Goal: Information Seeking & Learning: Check status

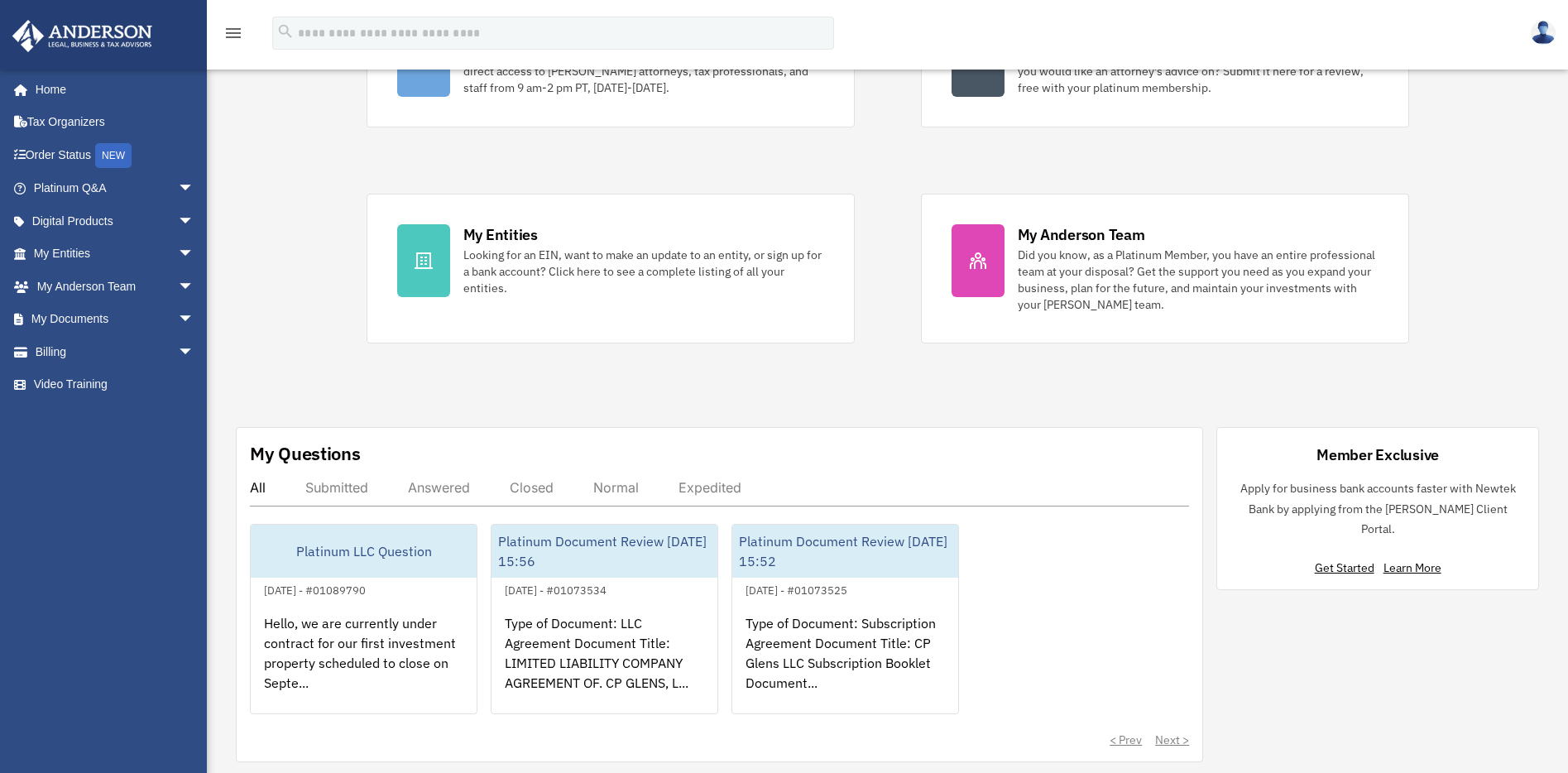
scroll to position [203, 0]
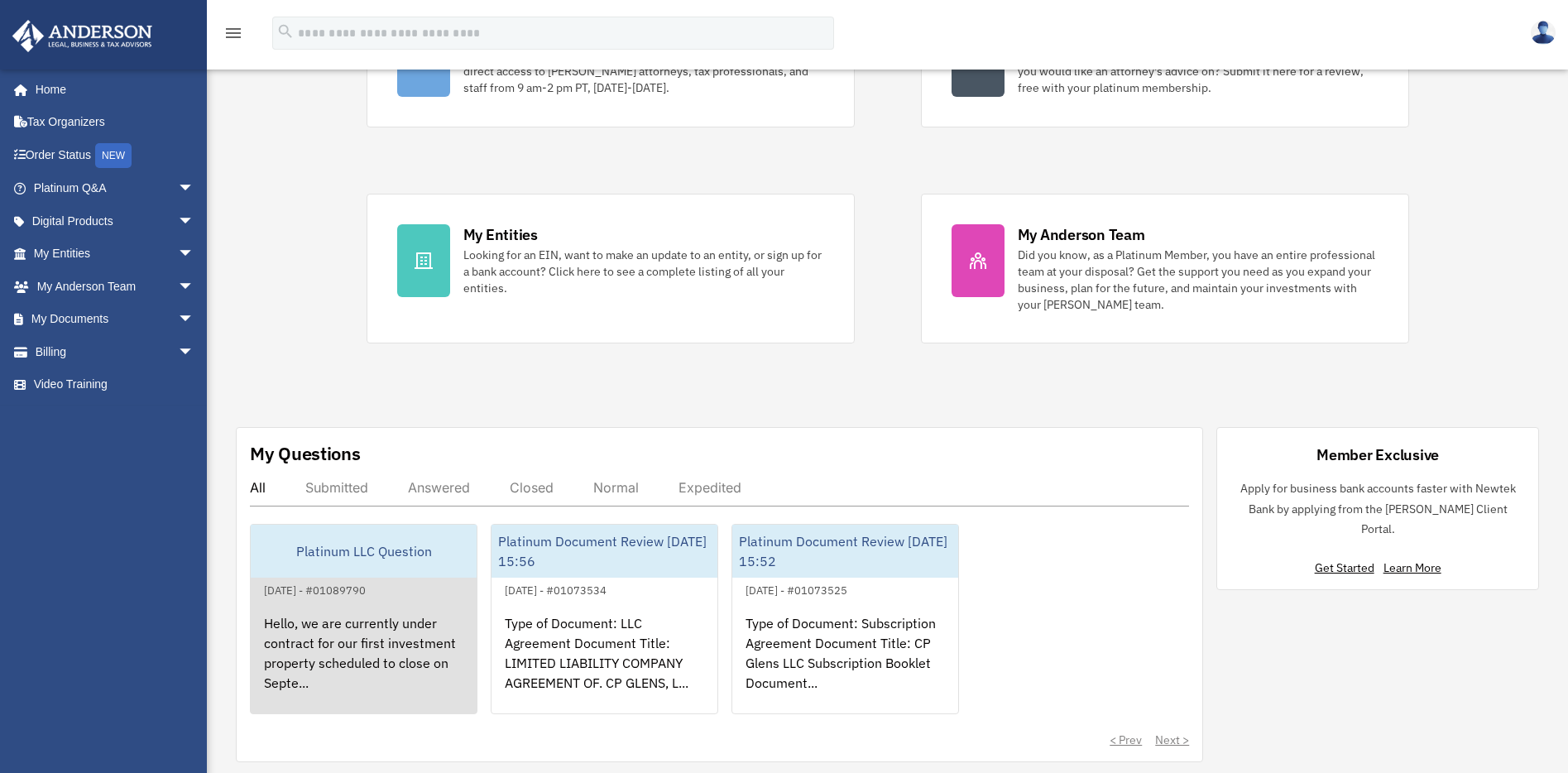
click at [363, 620] on div "Hello, we are currently under contract for our first investment property schedu…" at bounding box center [364, 664] width 226 height 129
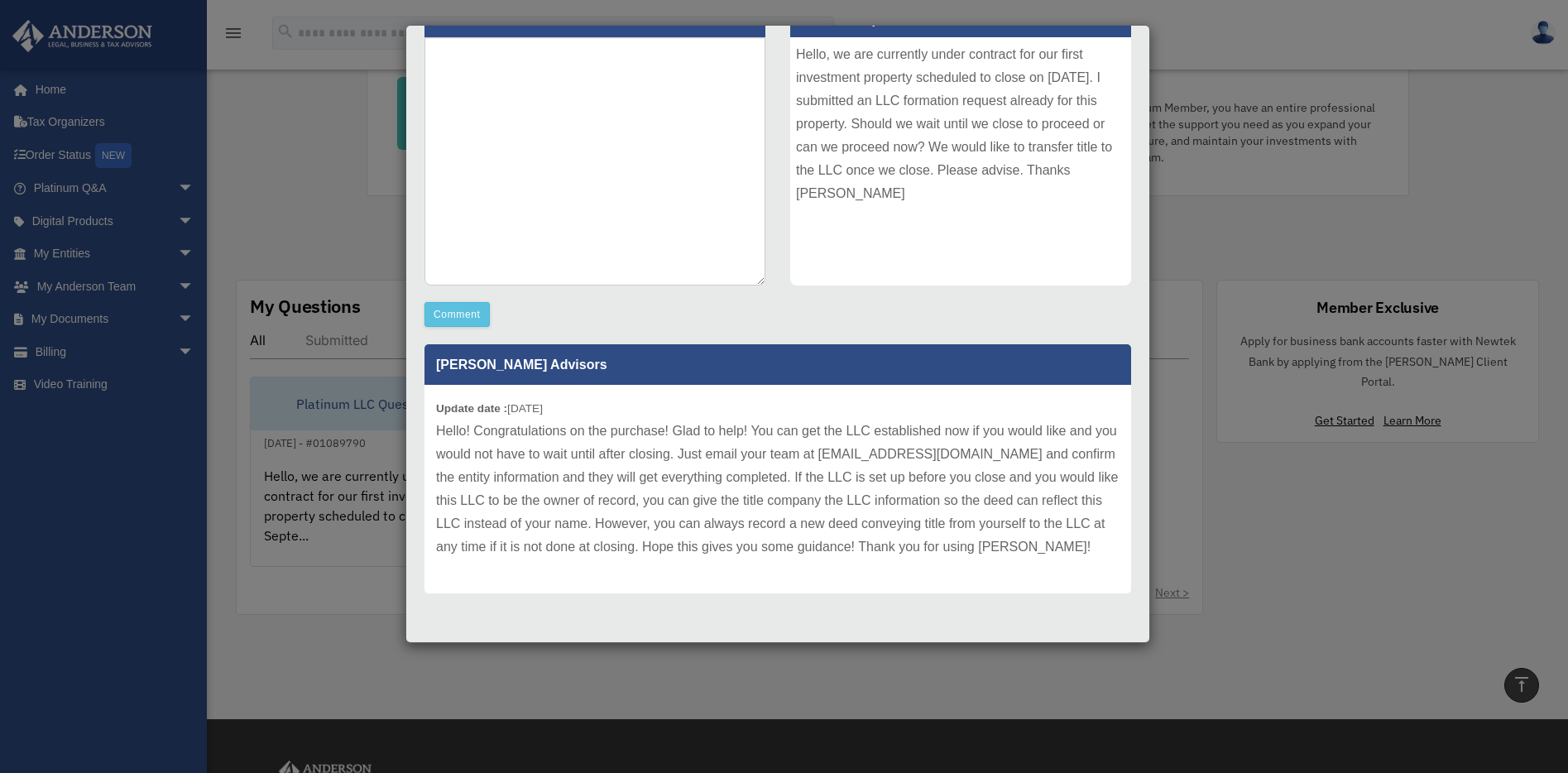
scroll to position [229, 0]
click at [867, 475] on p "Hello! Congratulations on the purchase! Glad to help! You can get the LLC estab…" at bounding box center [777, 488] width 683 height 139
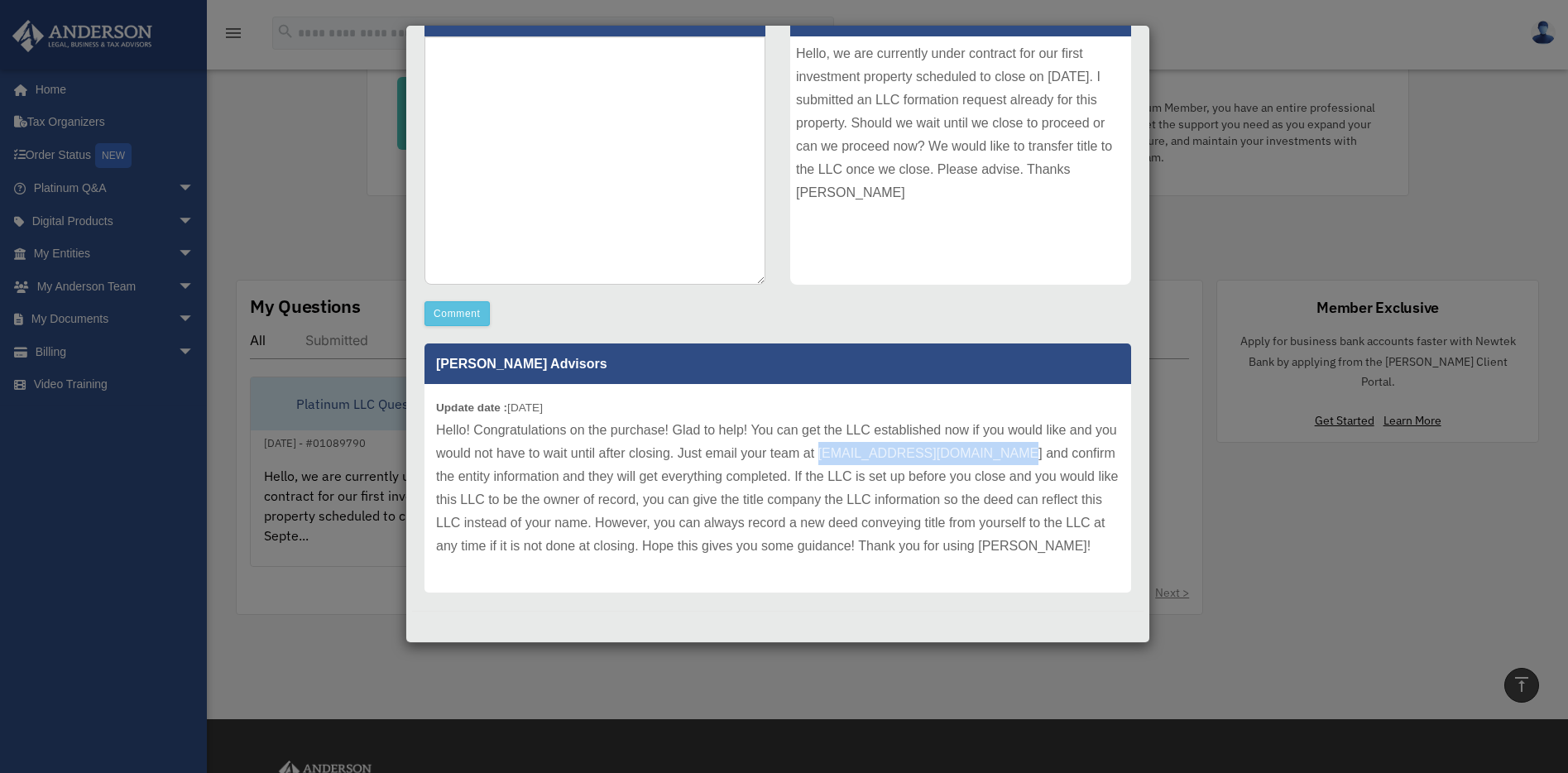
drag, startPoint x: 842, startPoint y: 452, endPoint x: 1035, endPoint y: 451, distance: 193.0
click at [1035, 451] on p "Hello! Congratulations on the purchase! Glad to help! You can get the LLC estab…" at bounding box center [777, 488] width 683 height 139
copy p "myteam@andersonadvisors.com"
click at [151, 461] on div "Case Detail × Platinum LLC Question Case Number 01089790 Created Date August 26…" at bounding box center [784, 386] width 1568 height 773
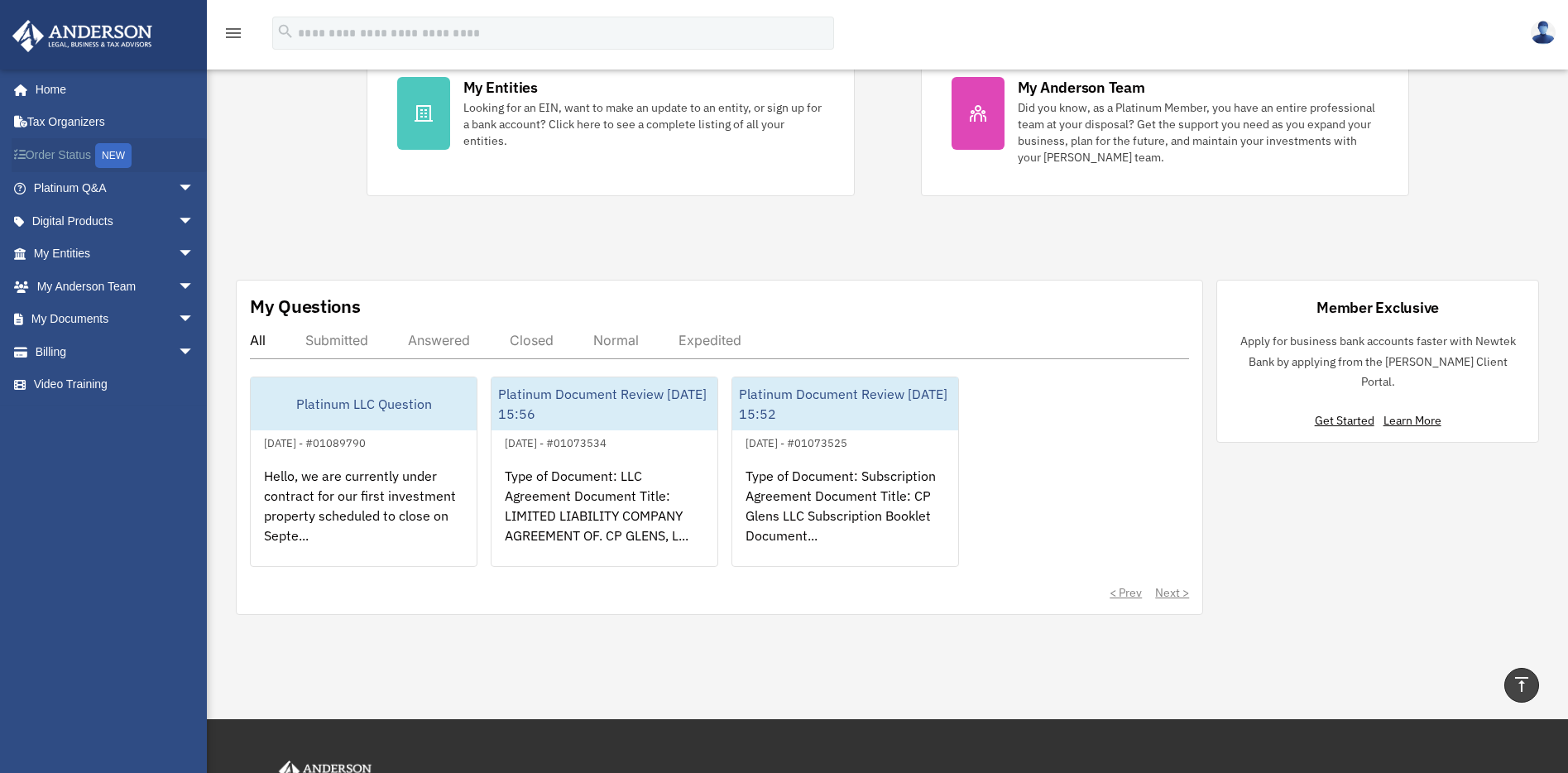
click at [90, 156] on link "Order Status NEW" at bounding box center [115, 155] width 208 height 34
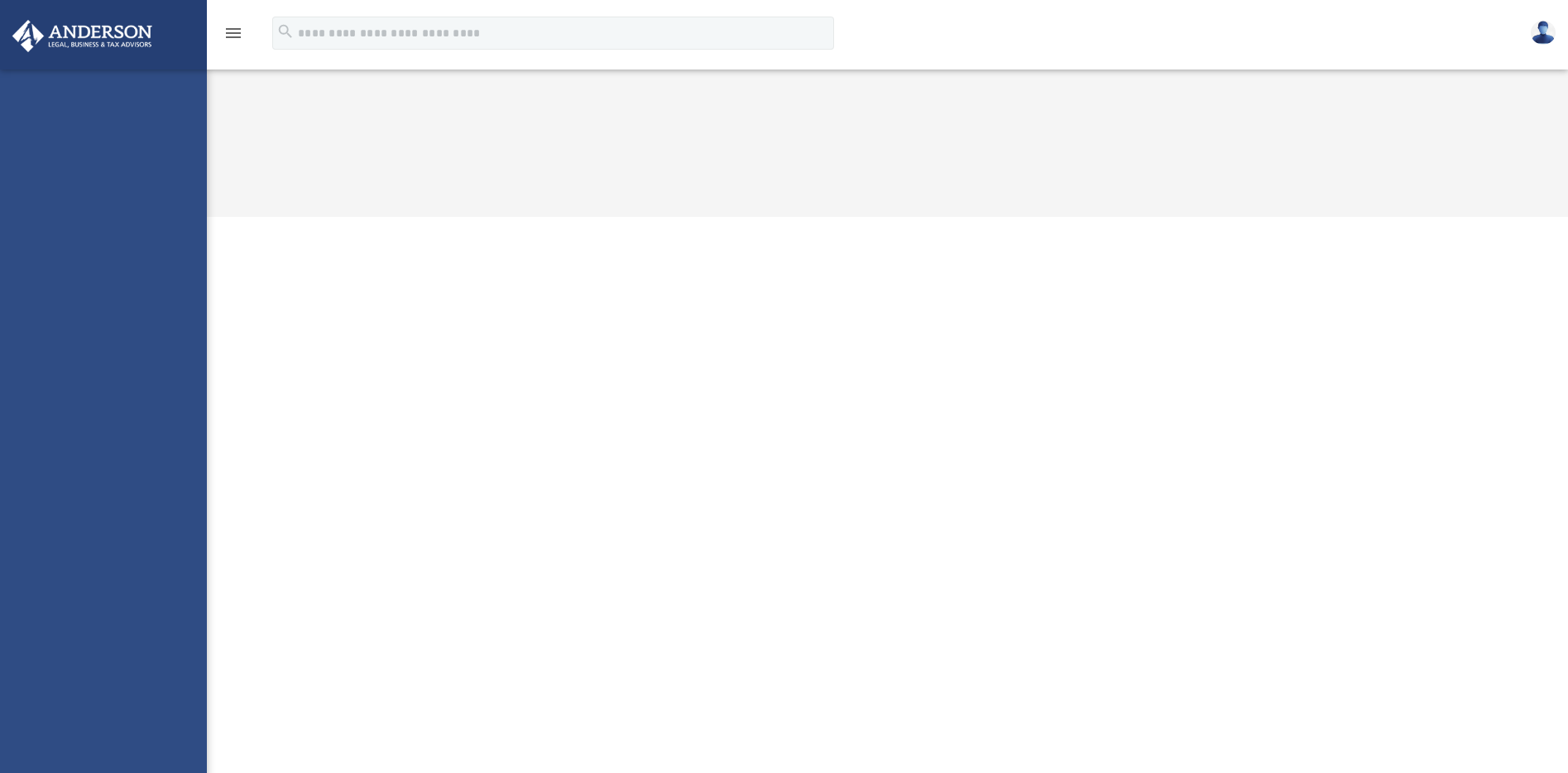
select select "******"
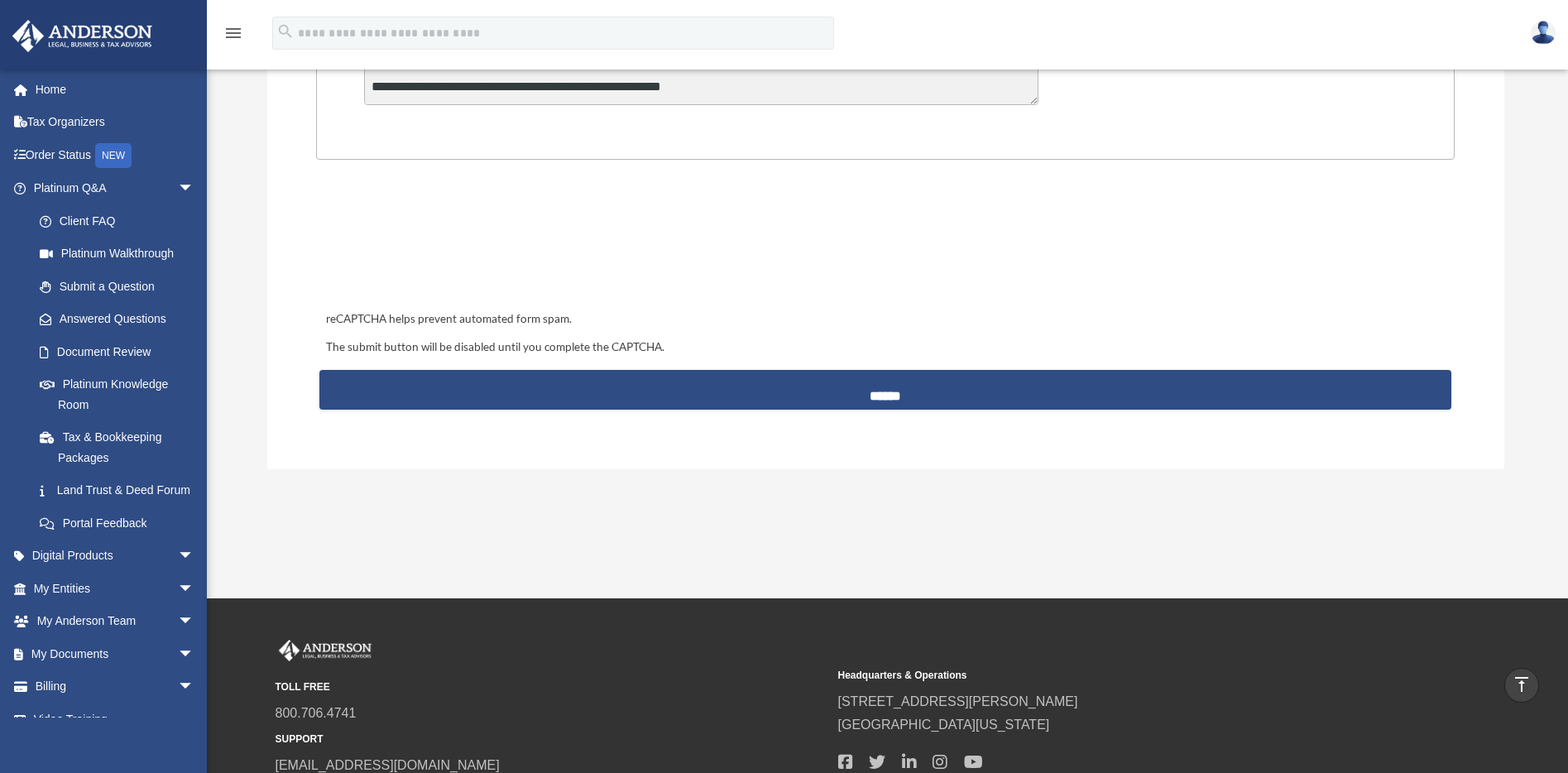
scroll to position [655, 0]
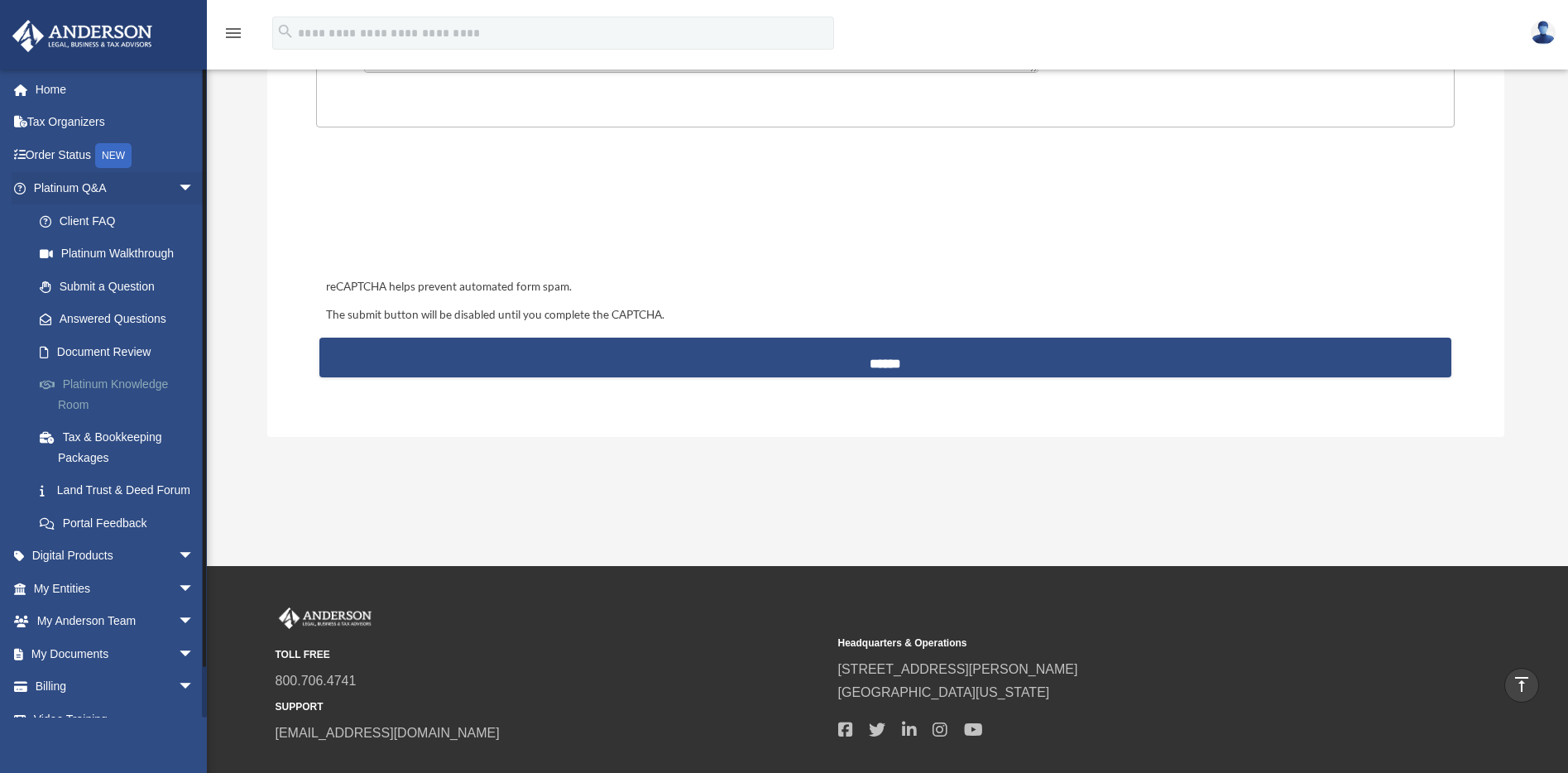
click at [102, 396] on link "Platinum Knowledge Room" at bounding box center [121, 395] width 196 height 53
click at [115, 325] on link "Answered Questions" at bounding box center [121, 319] width 196 height 33
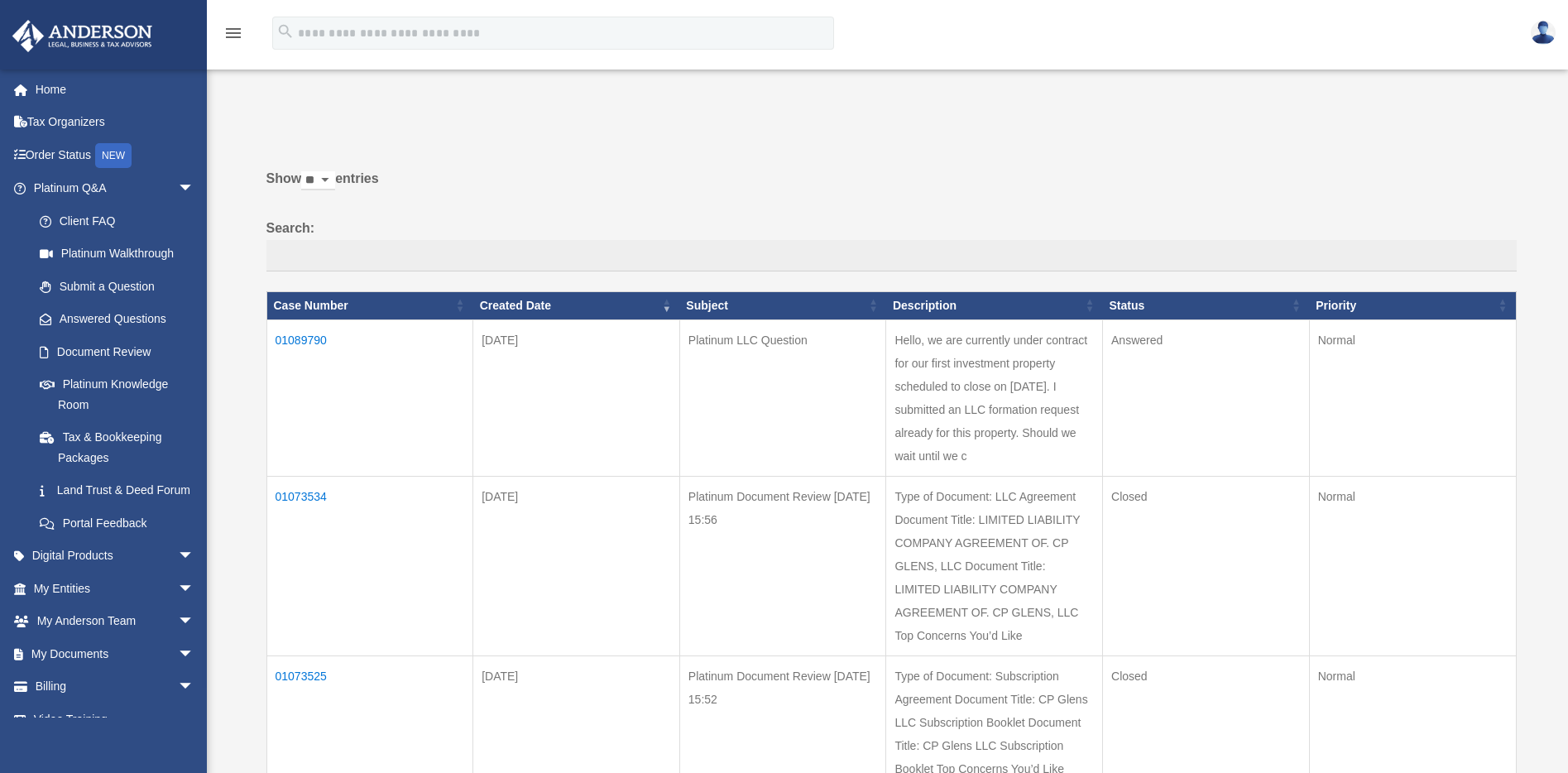
click at [1004, 407] on td "Hello, we are currently under contract for our first investment property schedu…" at bounding box center [995, 398] width 217 height 156
click at [306, 331] on td "01089790" at bounding box center [369, 398] width 207 height 156
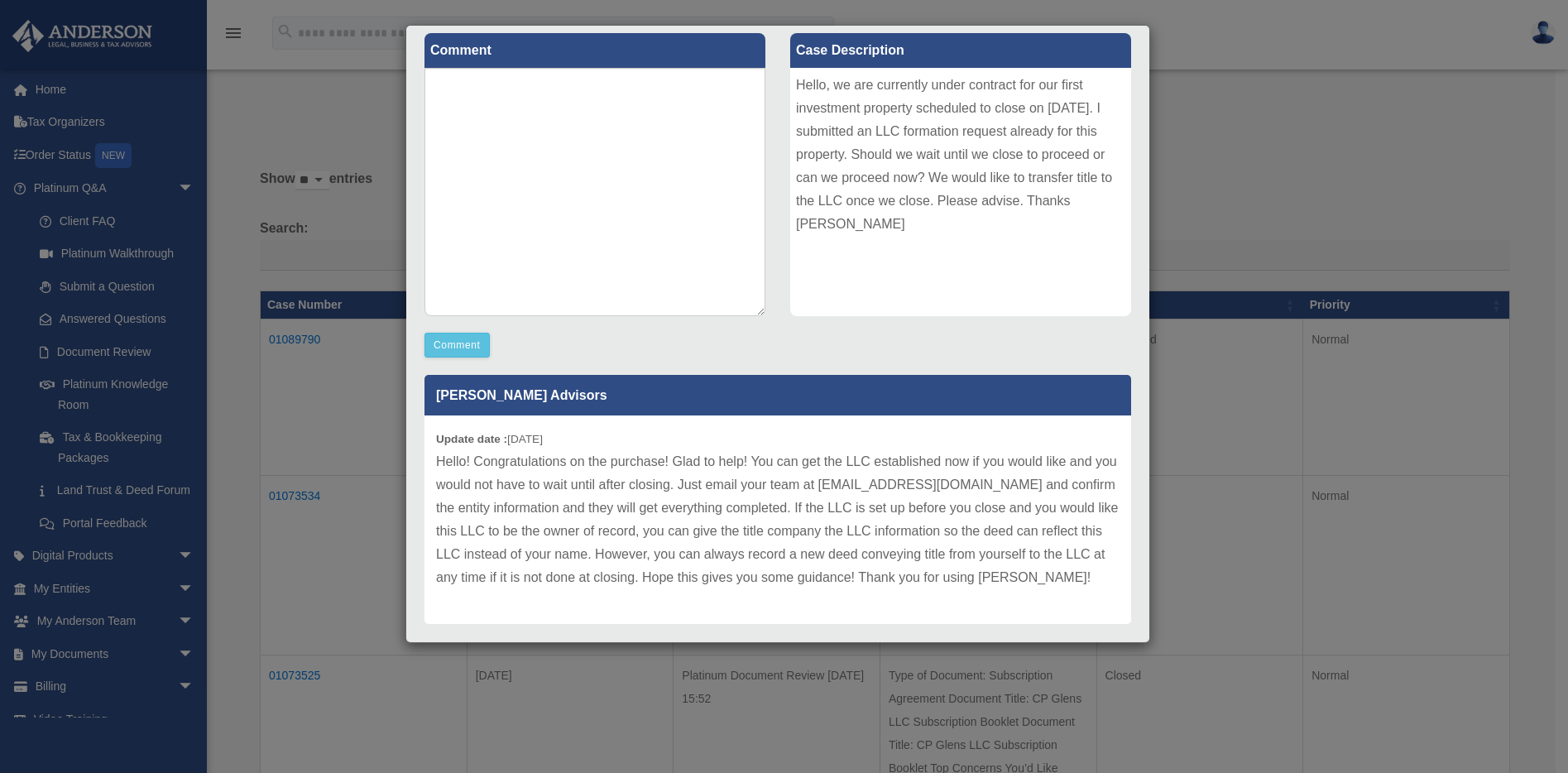
scroll to position [212, 0]
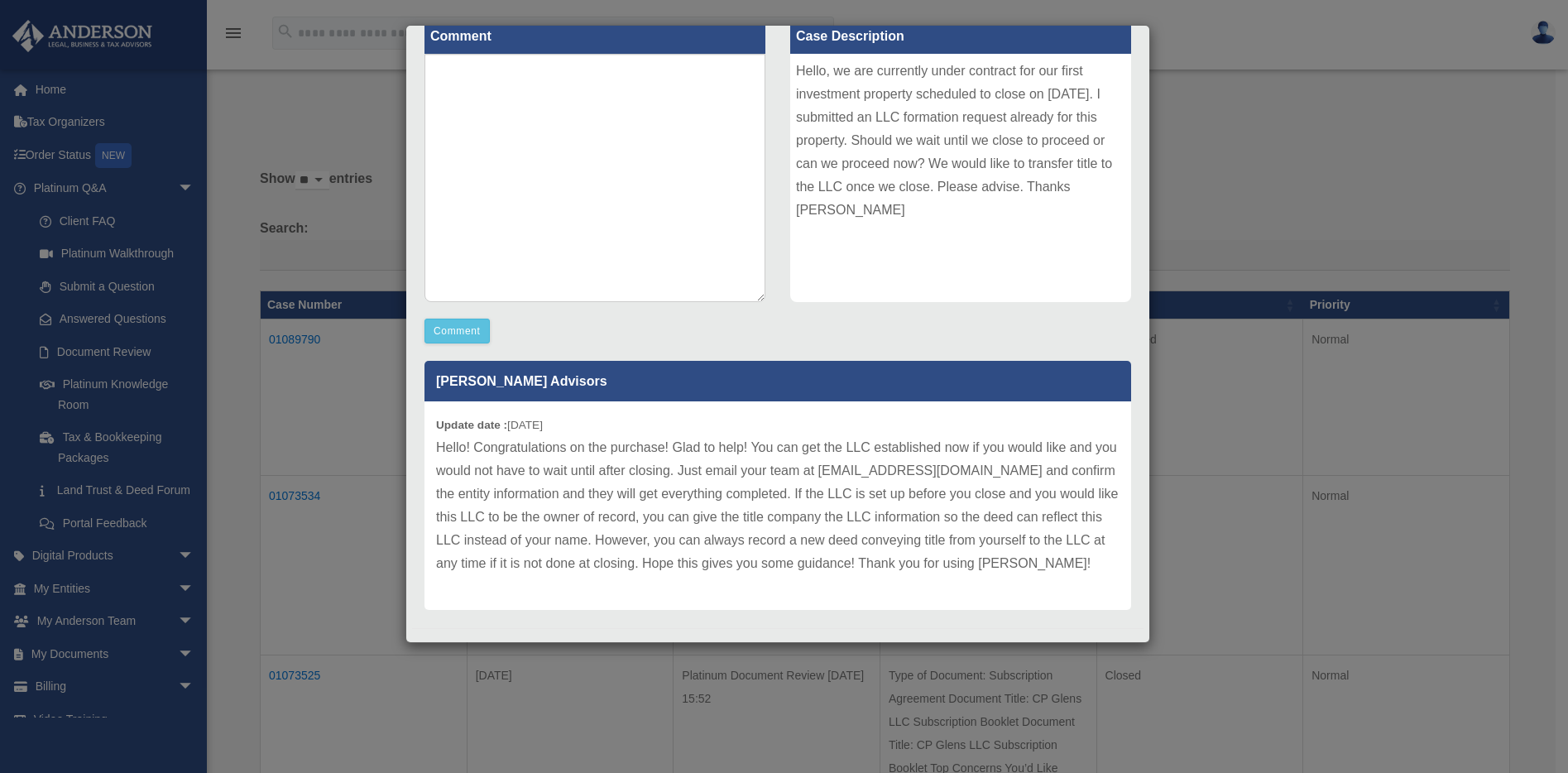
click at [76, 154] on div "Case Detail × Platinum LLC Question Case Number 01089790 Created Date August 26…" at bounding box center [784, 386] width 1568 height 773
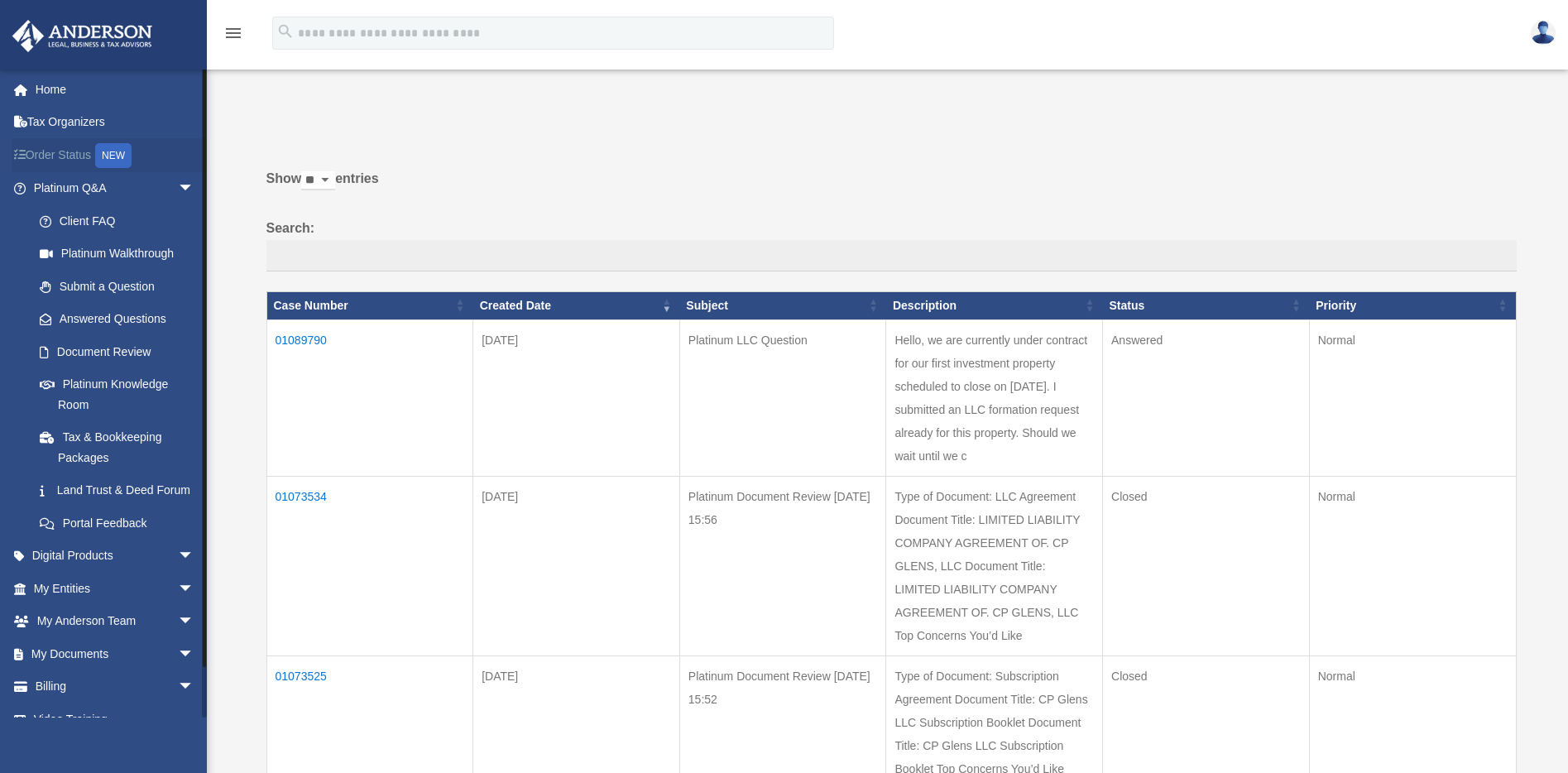
click at [45, 161] on link "Order Status NEW" at bounding box center [115, 155] width 208 height 34
click at [61, 152] on link "Order Status NEW" at bounding box center [115, 155] width 208 height 34
